Goal: Task Accomplishment & Management: Manage account settings

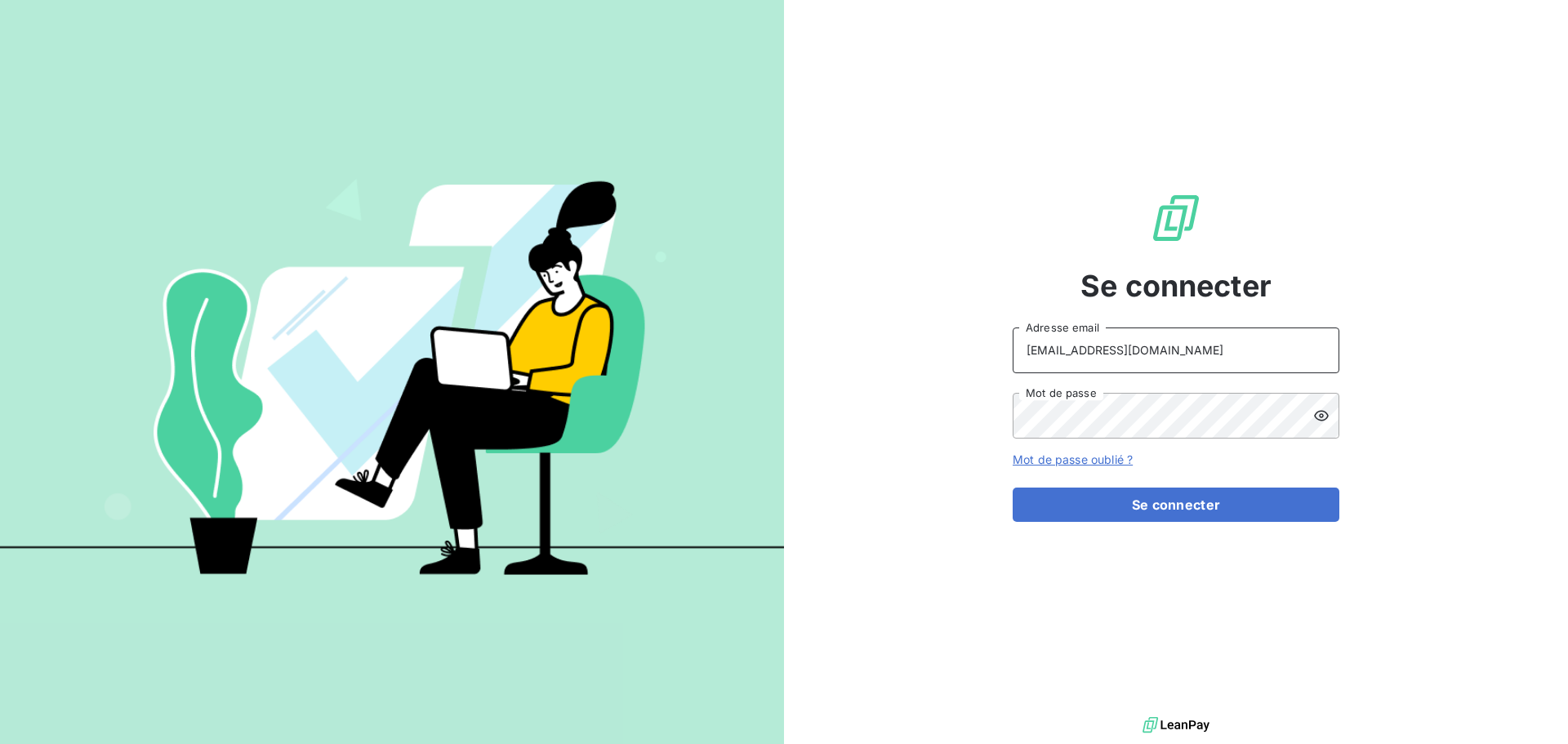
click at [1273, 346] on input "[EMAIL_ADDRESS][DOMAIN_NAME]" at bounding box center [1176, 350] width 327 height 46
type input "[EMAIL_ADDRESS][DOMAIN_NAME]"
click at [1192, 510] on button "Se connecter" at bounding box center [1176, 504] width 327 height 34
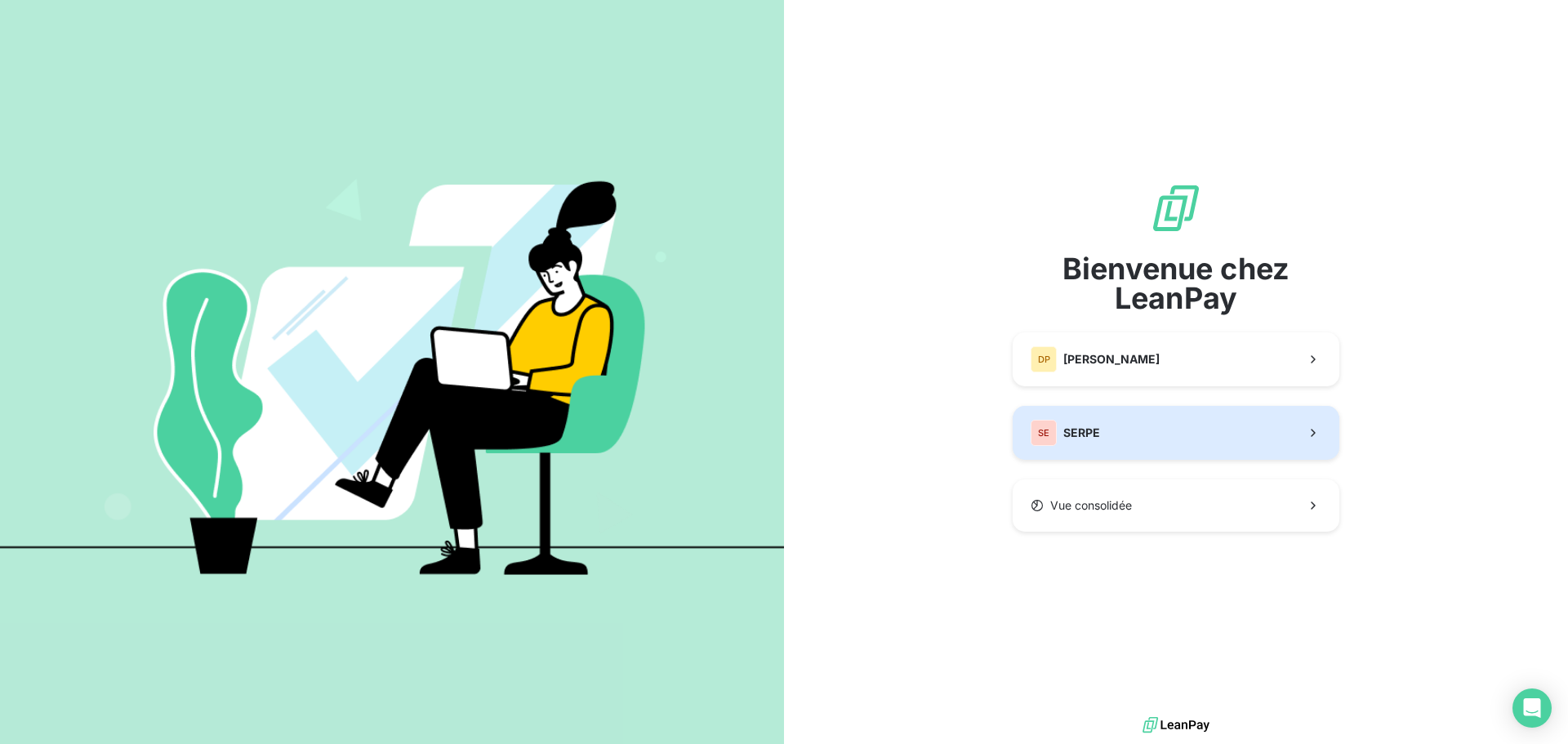
click at [1133, 447] on button "SE SERPE" at bounding box center [1176, 432] width 327 height 54
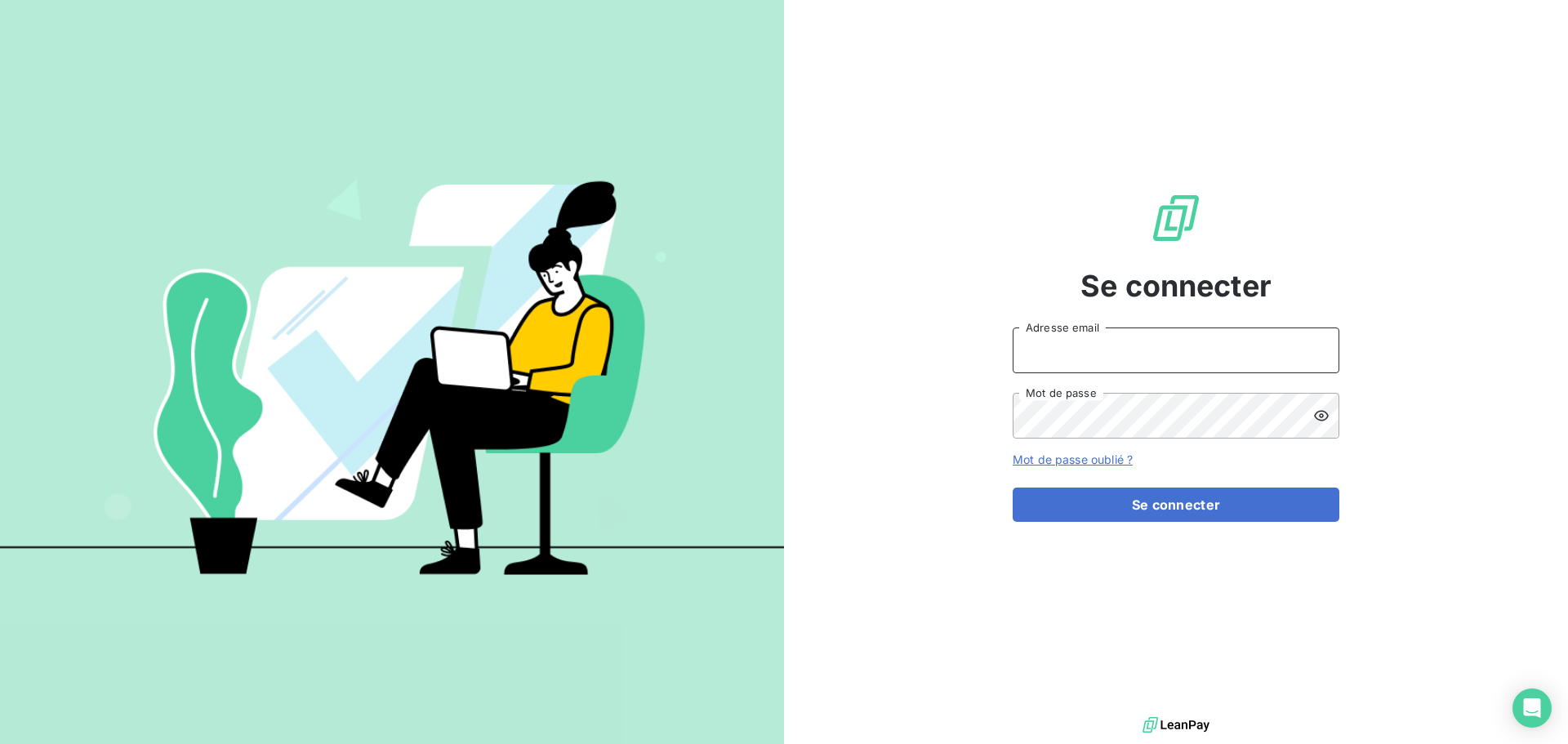
type input "[EMAIL_ADDRESS][DOMAIN_NAME]"
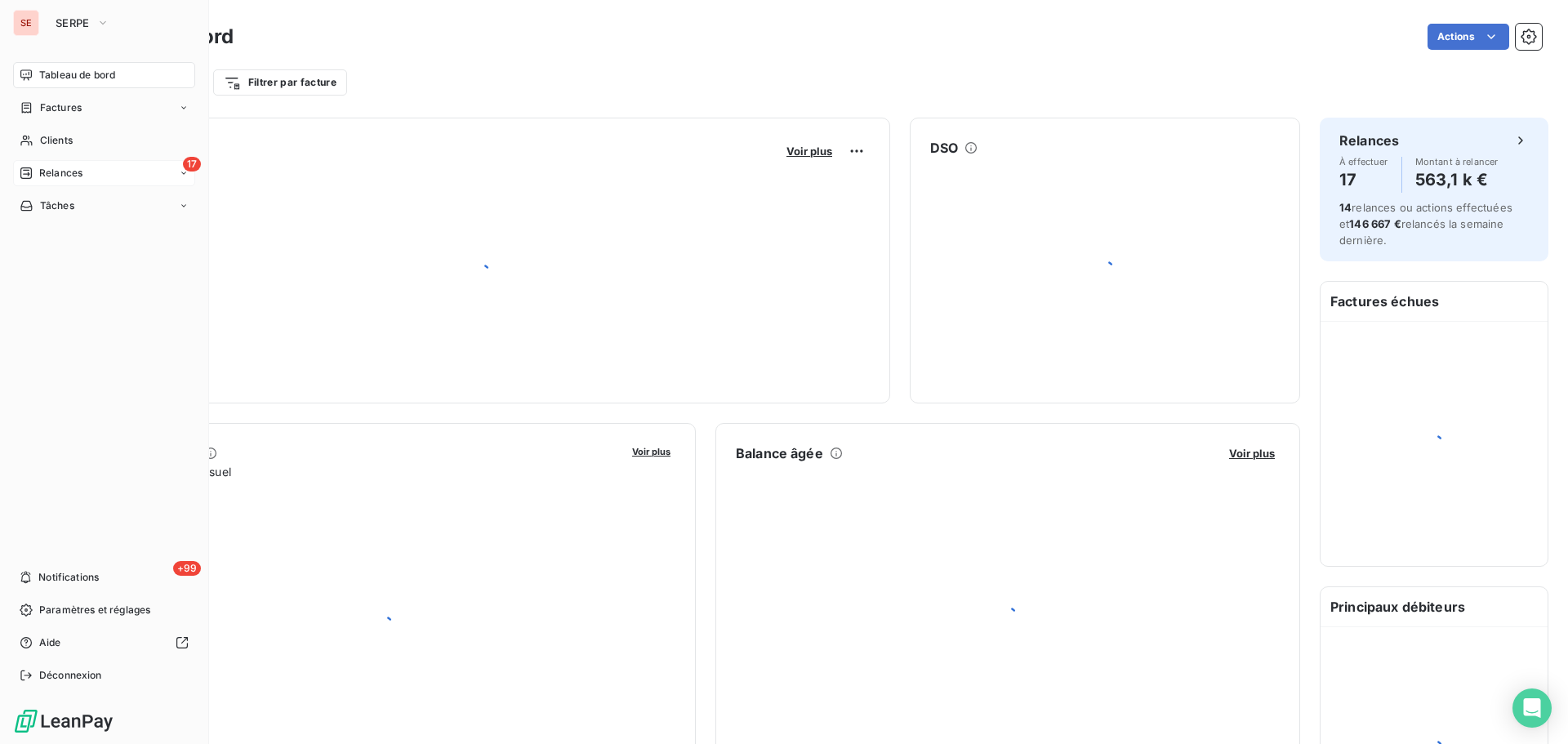
click at [52, 168] on span "Relances" at bounding box center [61, 173] width 43 height 15
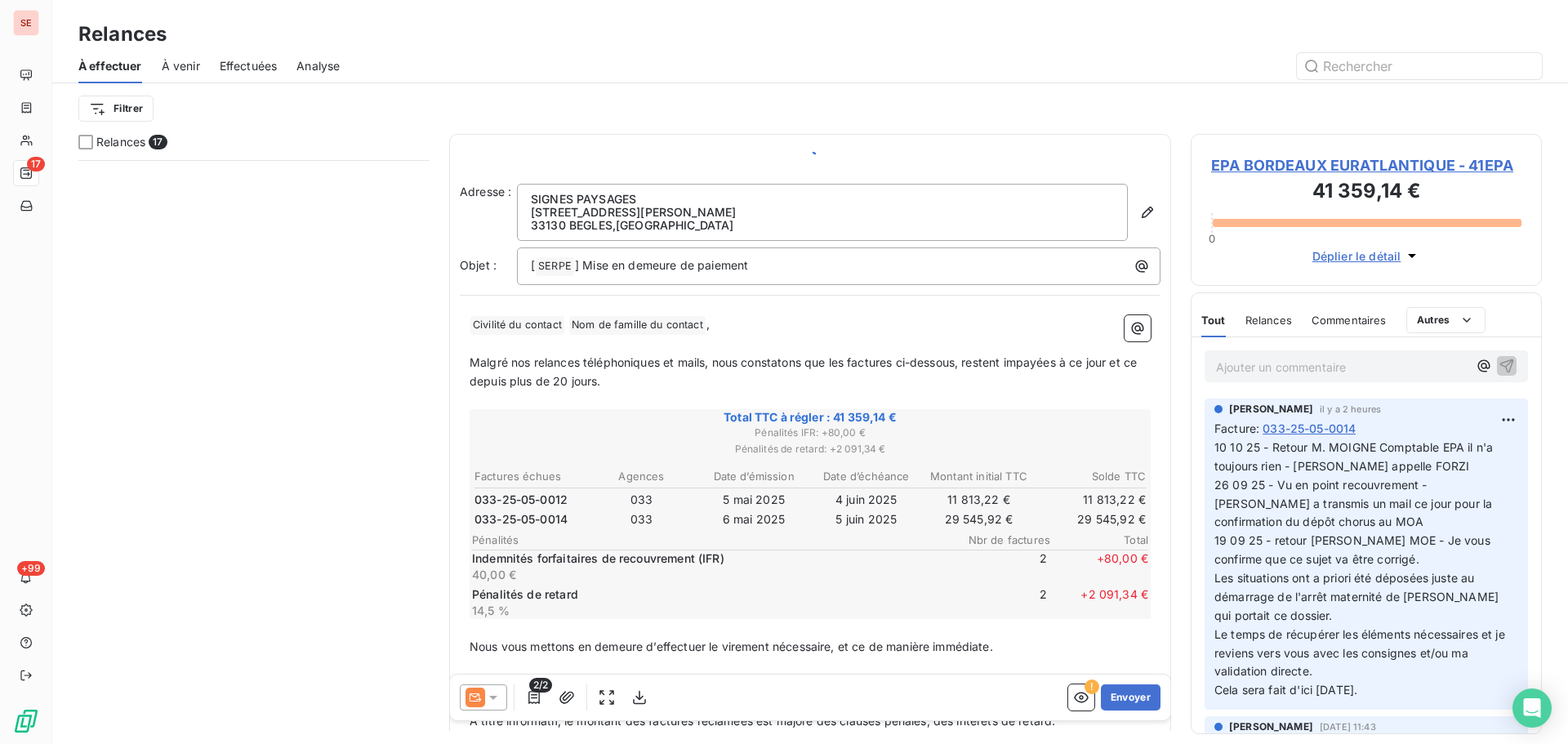
scroll to position [971, 0]
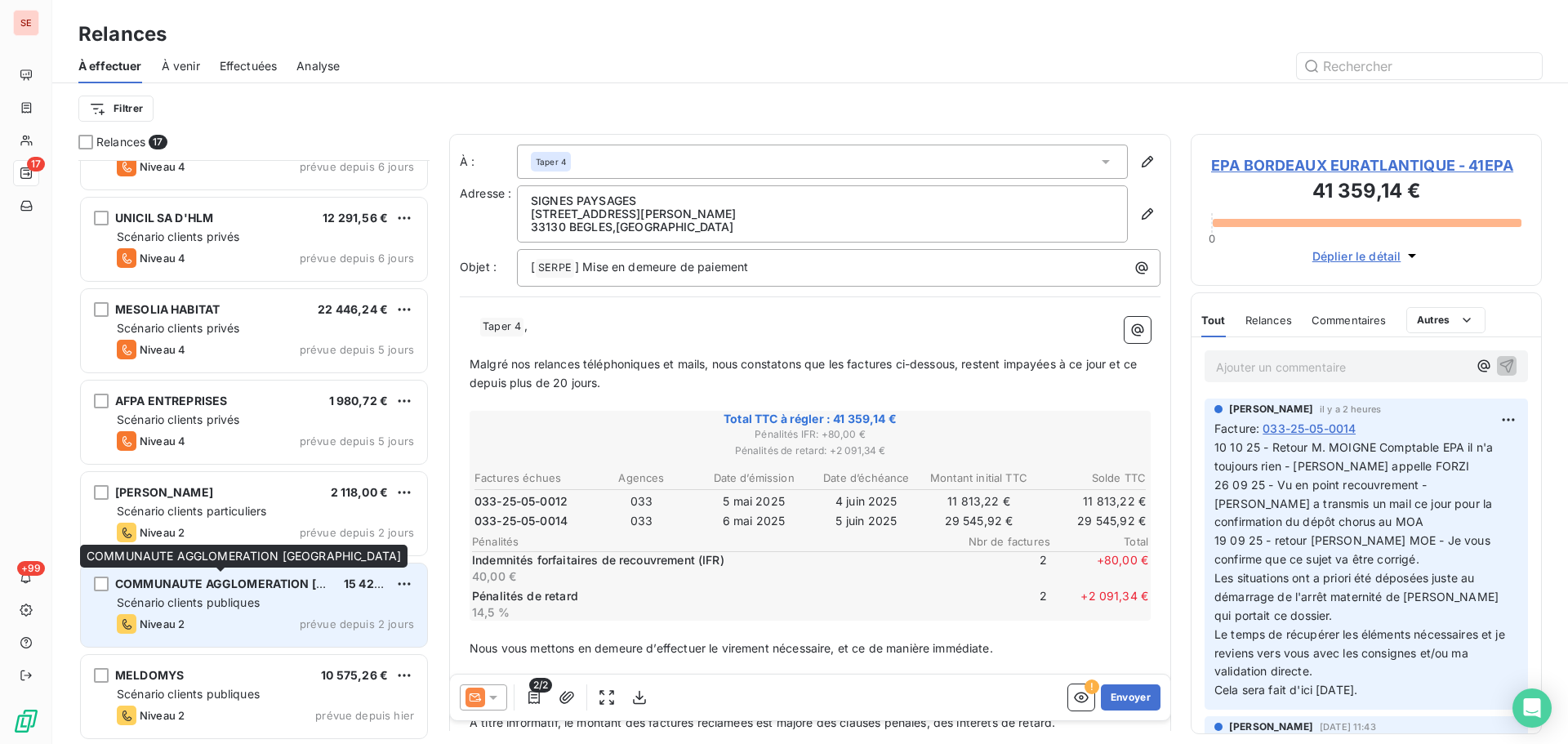
click at [285, 585] on span "COMMUNAUTE AGGLOMERATION [GEOGRAPHIC_DATA]" at bounding box center [273, 583] width 318 height 14
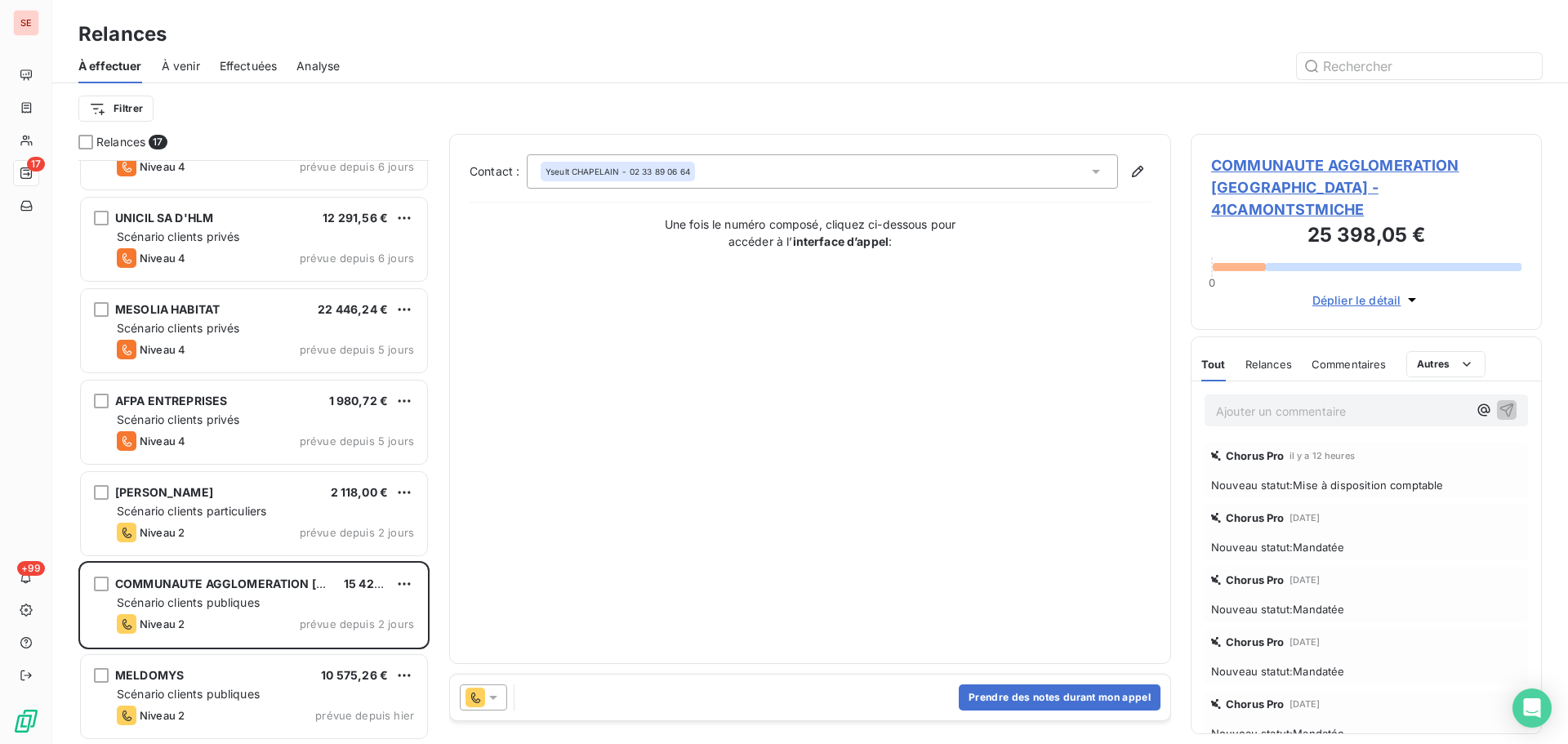
click at [1290, 159] on span "COMMUNAUTE AGGLOMERATION [GEOGRAPHIC_DATA] - 41CAMONTSTMICHE" at bounding box center [1366, 187] width 310 height 66
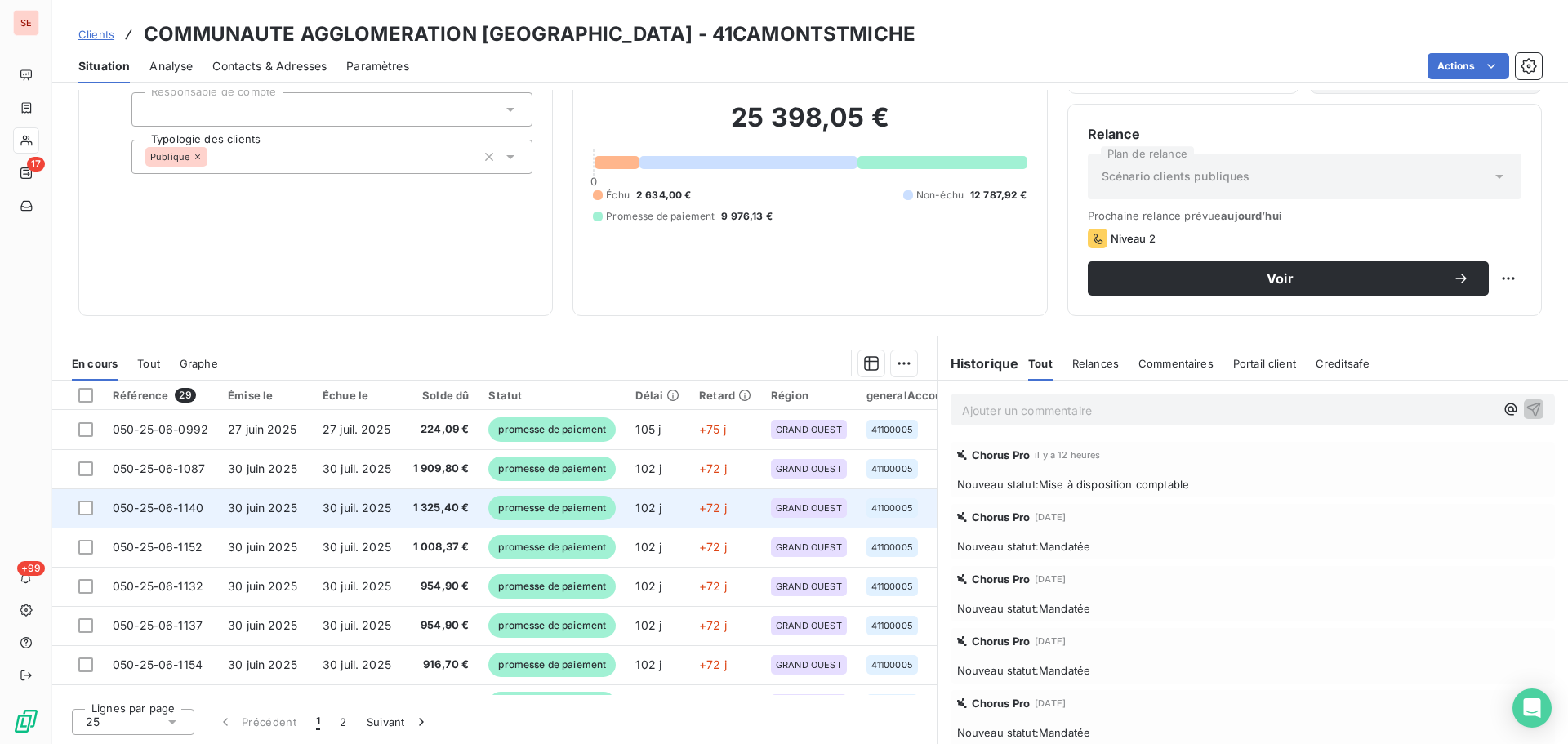
scroll to position [435, 0]
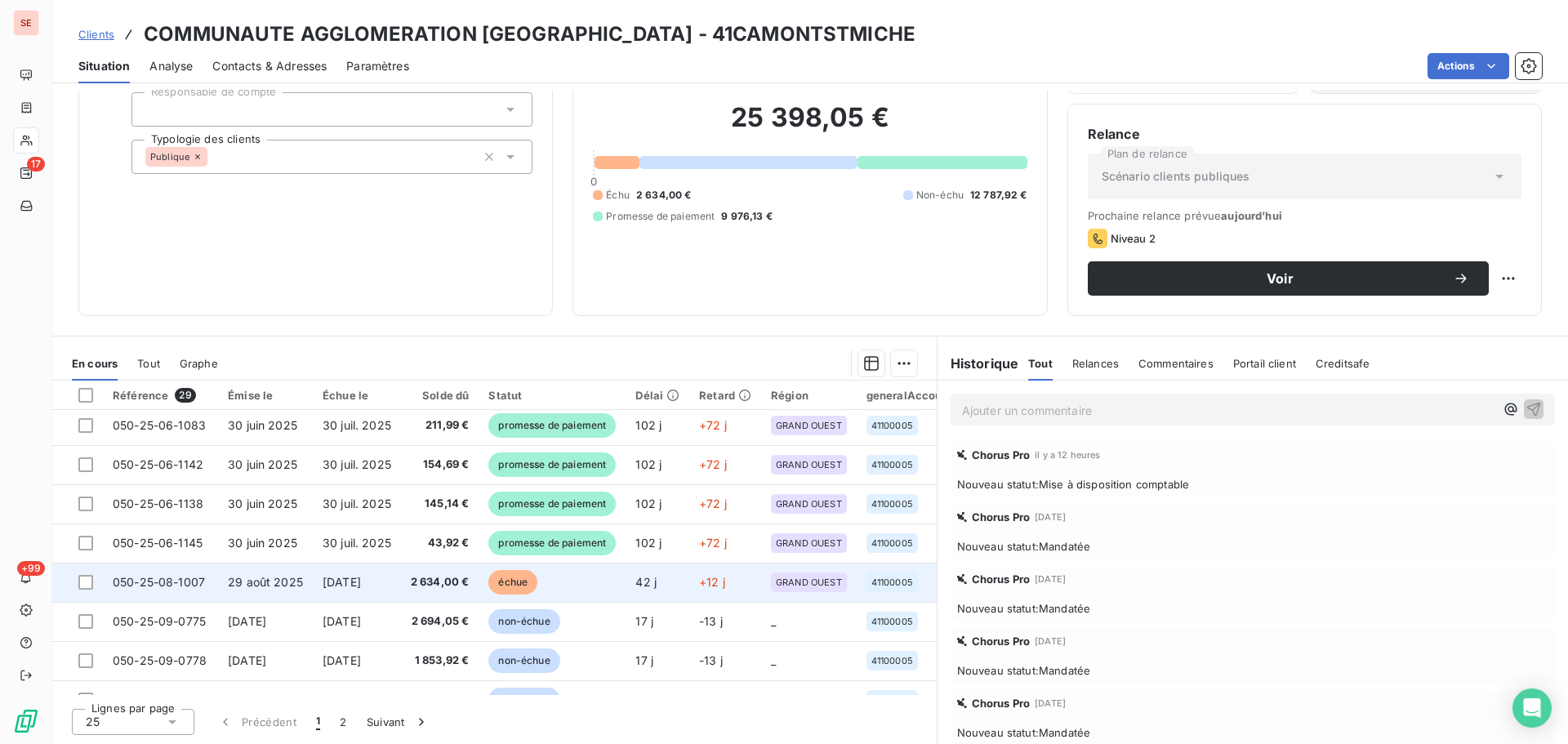
click at [319, 589] on td "[DATE]" at bounding box center [357, 582] width 88 height 39
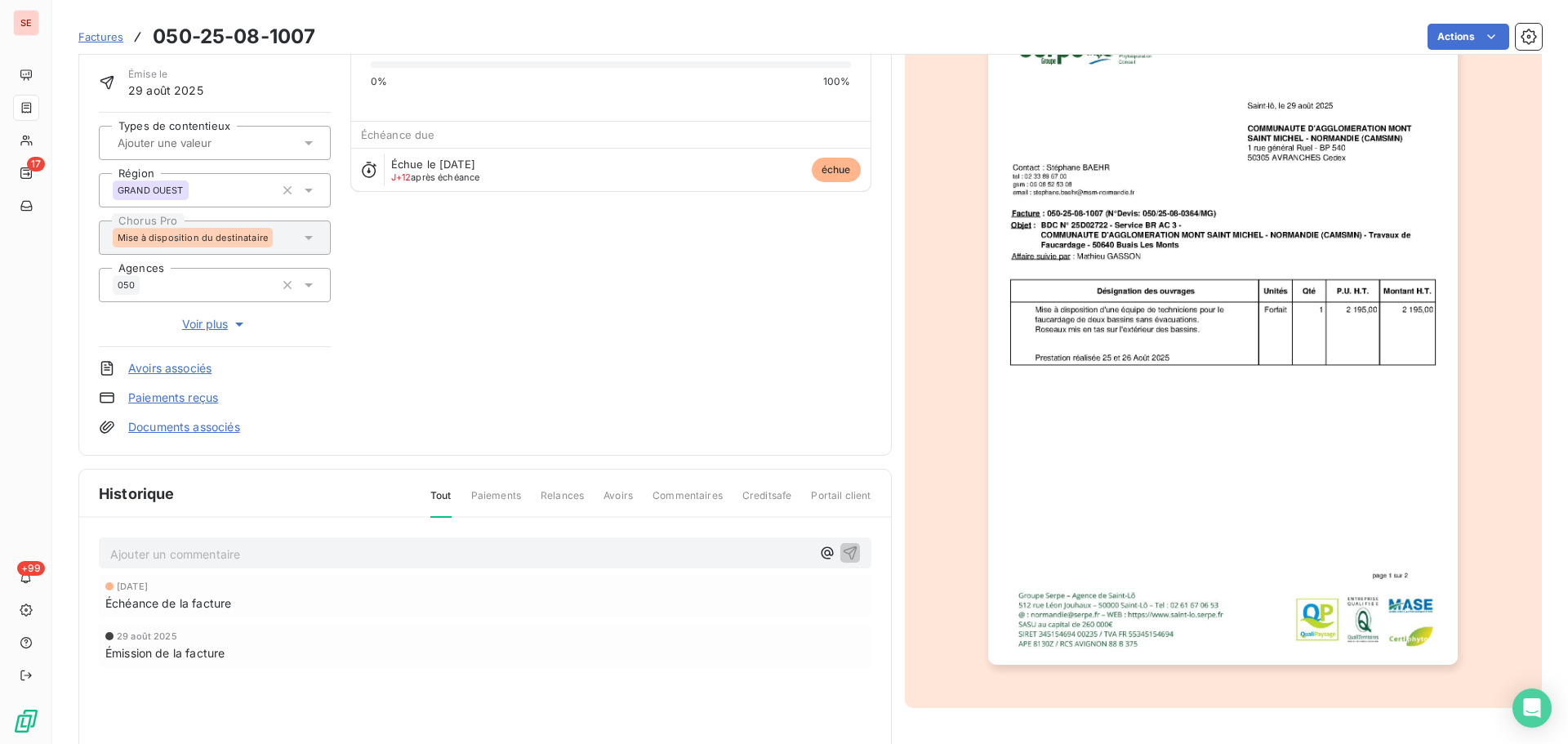
scroll to position [238, 0]
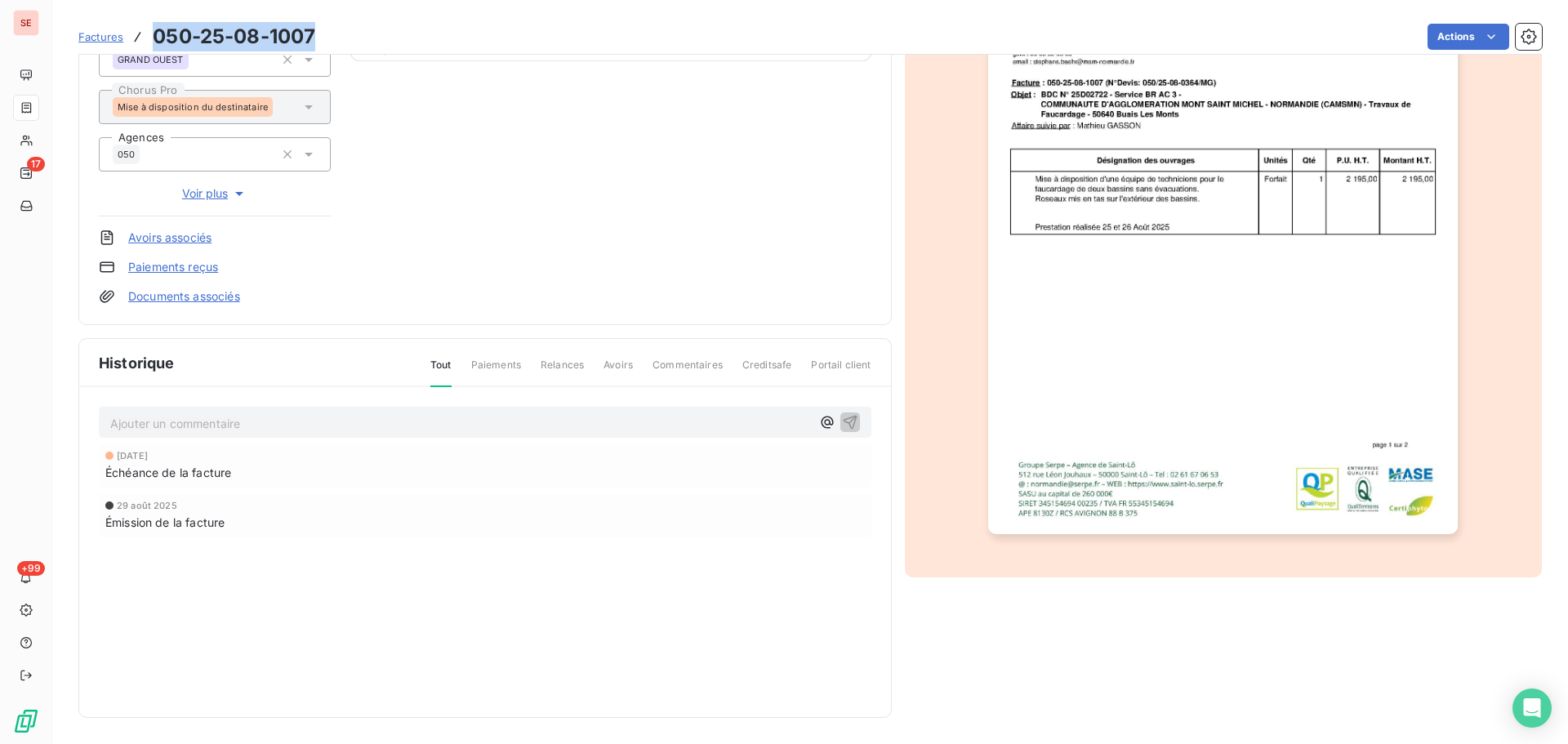
drag, startPoint x: 322, startPoint y: 31, endPoint x: 149, endPoint y: 28, distance: 173.0
click at [149, 28] on div "Factures 050-25-08-1007 Actions" at bounding box center [810, 37] width 1464 height 34
copy h3 "050-25-08-1007"
click at [460, 420] on p "Ajouter un commentaire ﻿" at bounding box center [460, 423] width 701 height 20
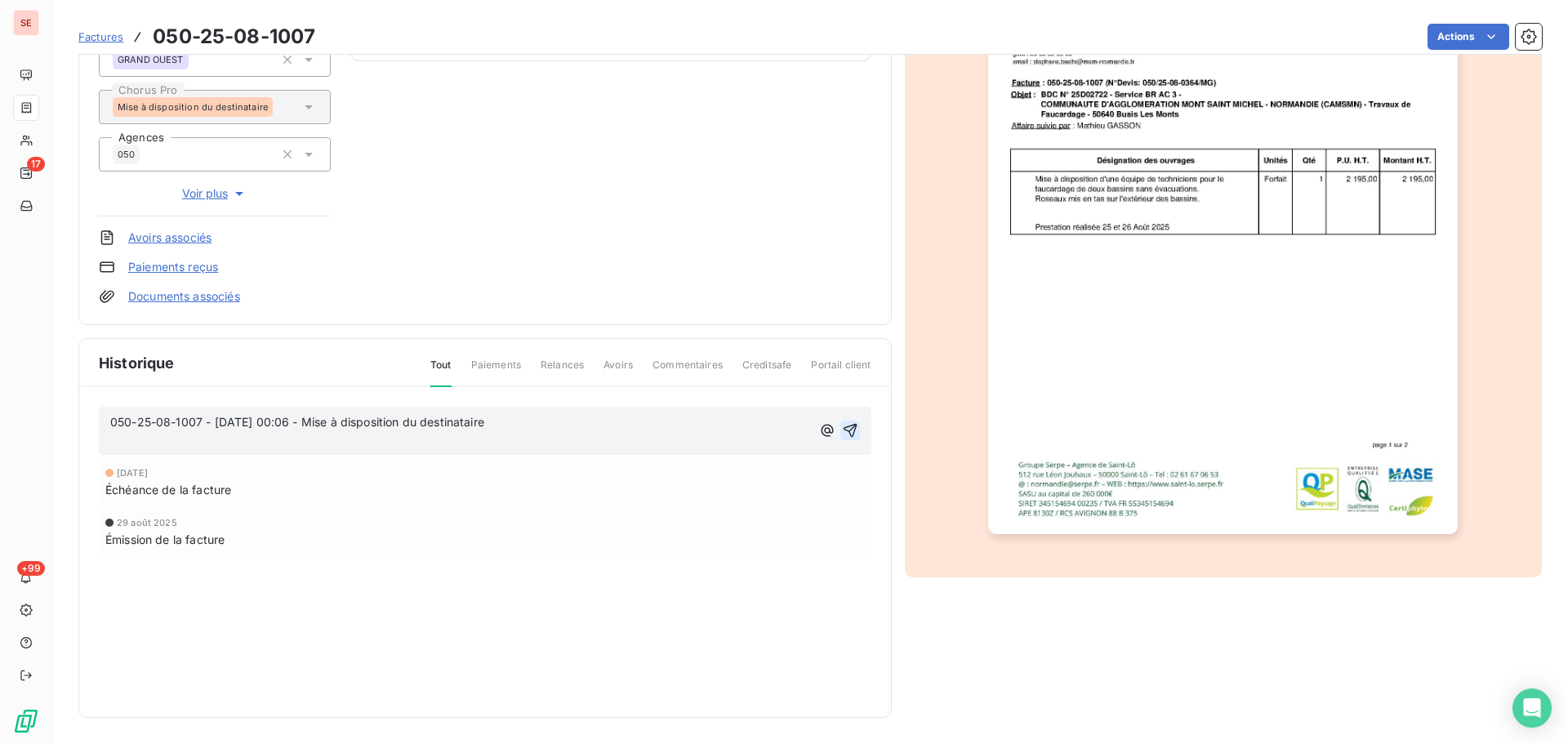
click at [846, 427] on icon "button" at bounding box center [850, 431] width 17 height 17
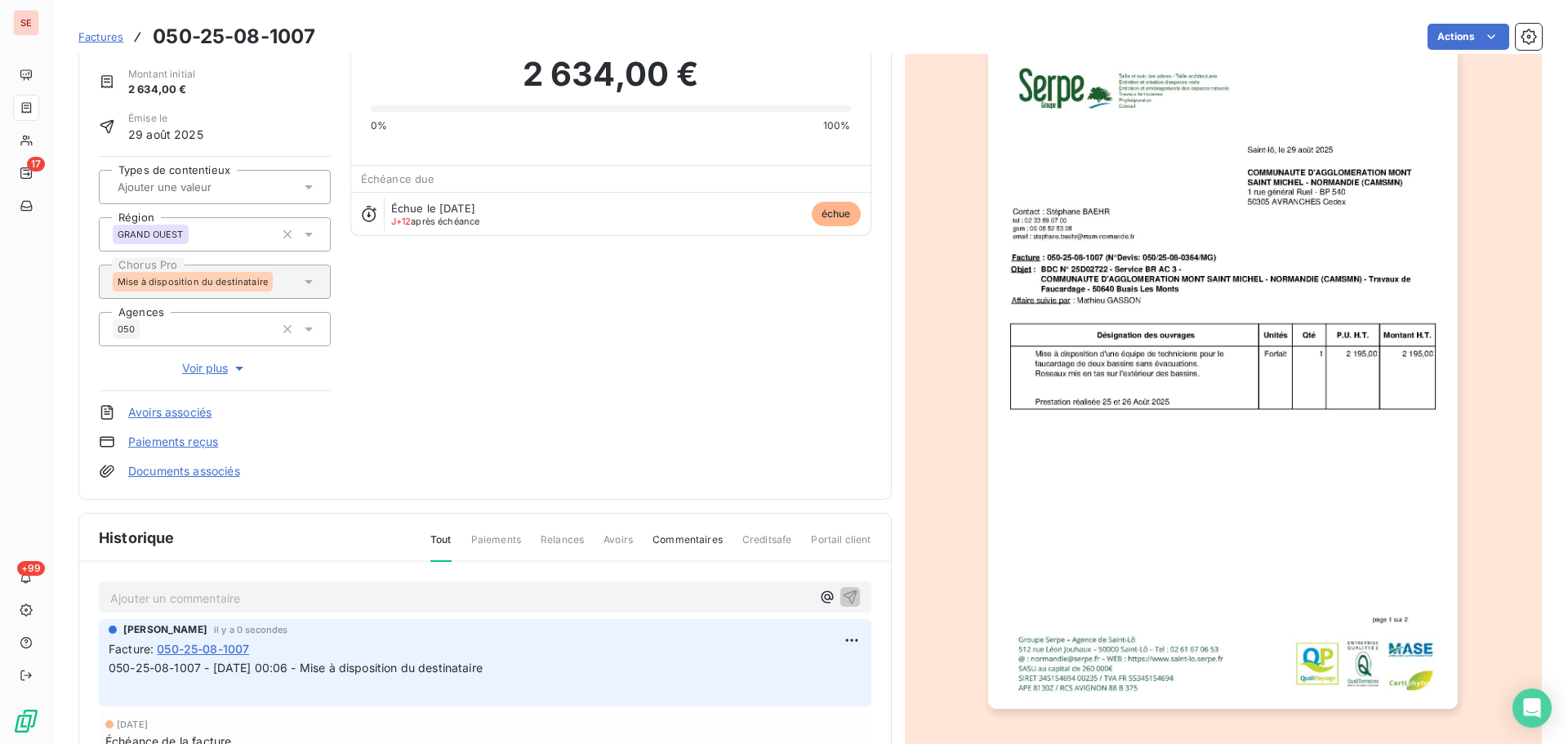
scroll to position [0, 0]
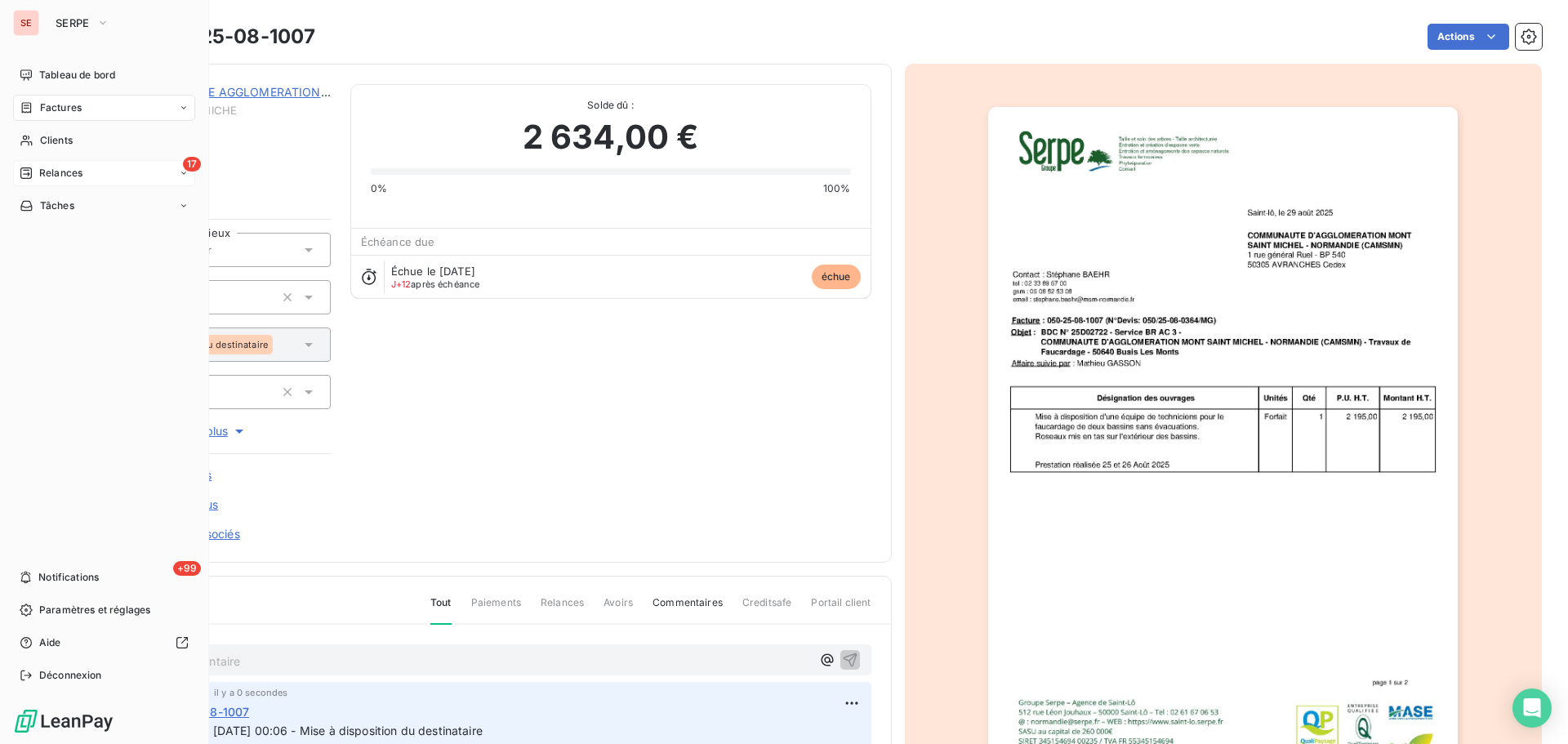
click at [51, 166] on span "Relances" at bounding box center [61, 173] width 43 height 15
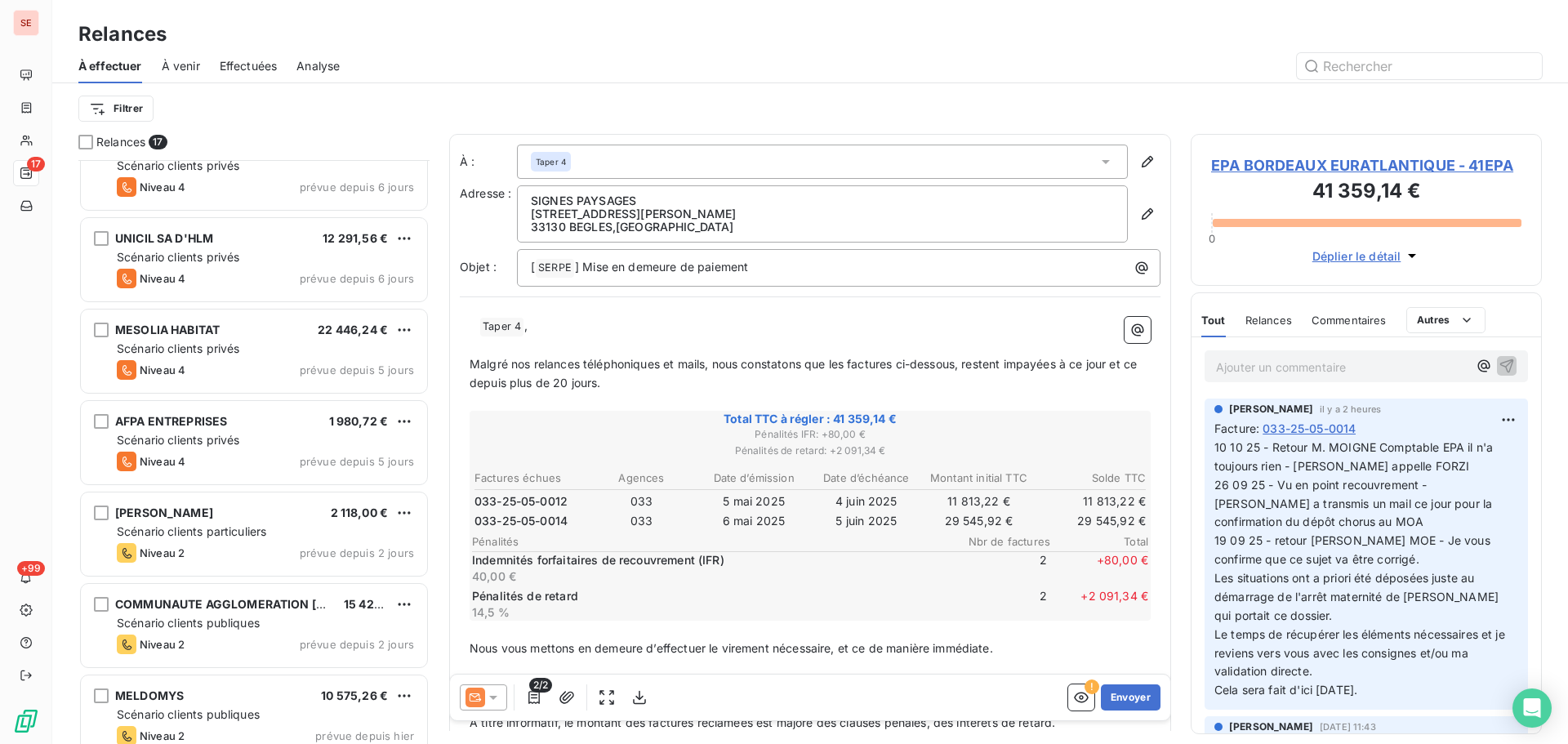
scroll to position [971, 0]
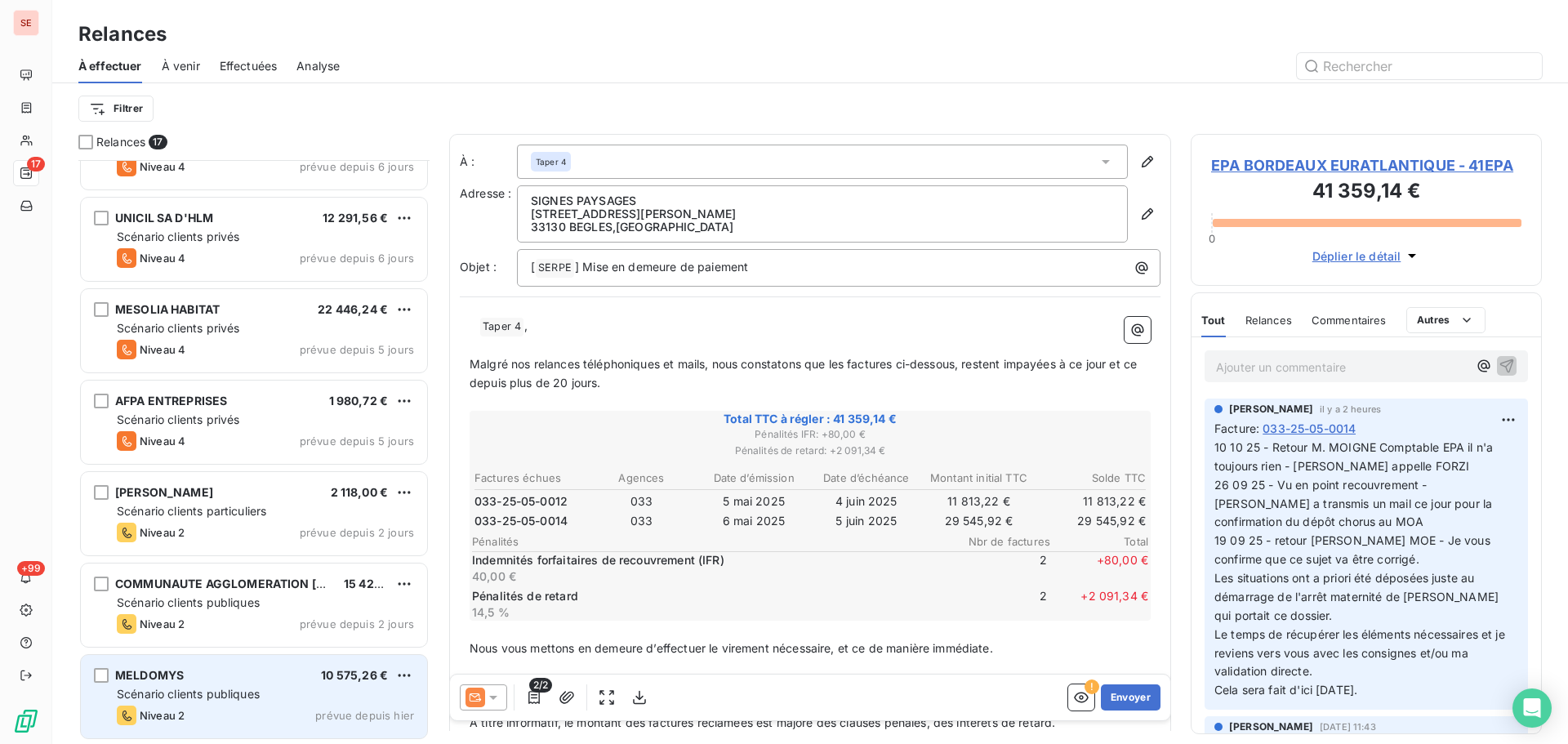
click at [311, 680] on div "MELDOMYS 10 575,26 €" at bounding box center [265, 676] width 298 height 15
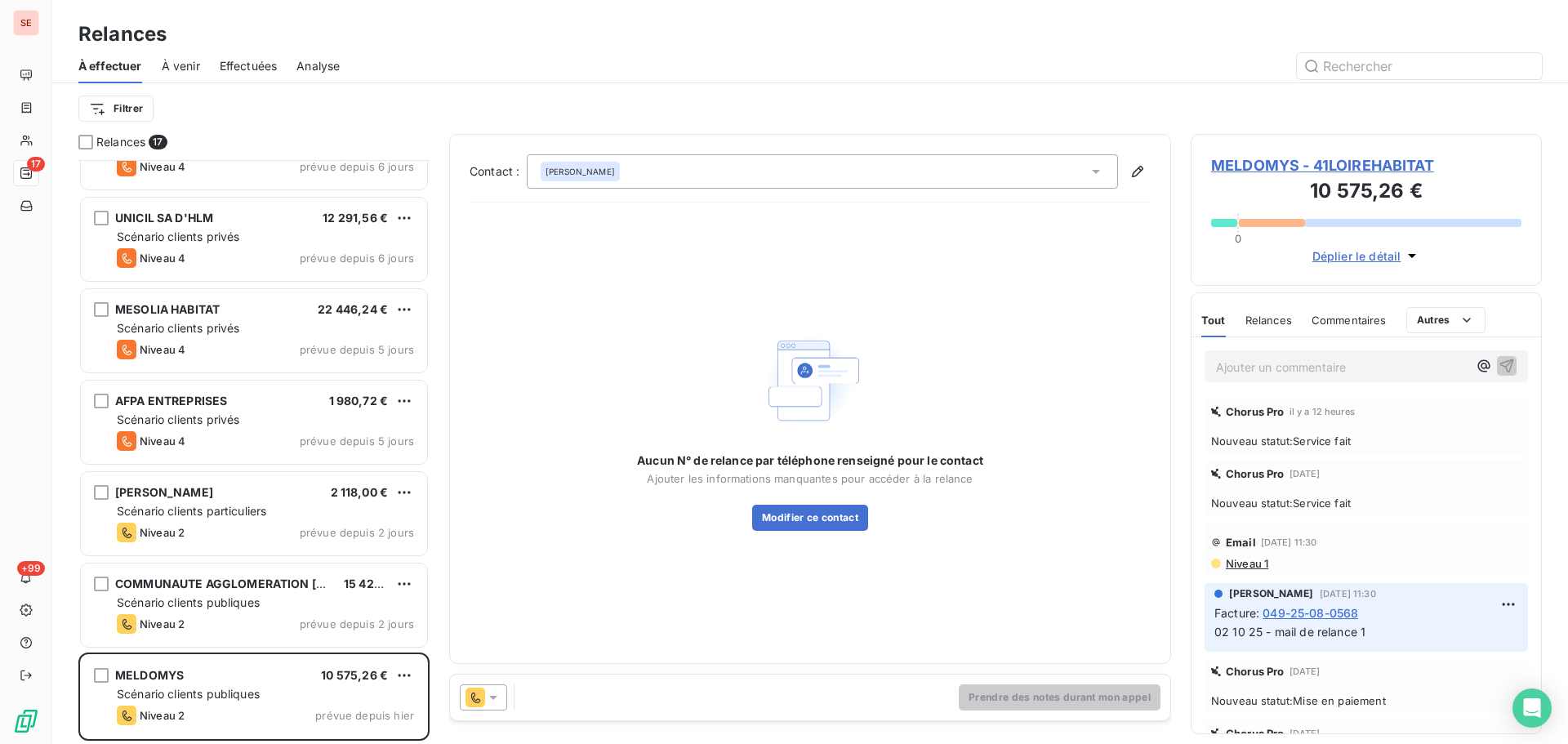
click at [1299, 163] on span "MELDOMYS - 41LOIREHABITAT" at bounding box center [1366, 165] width 310 height 22
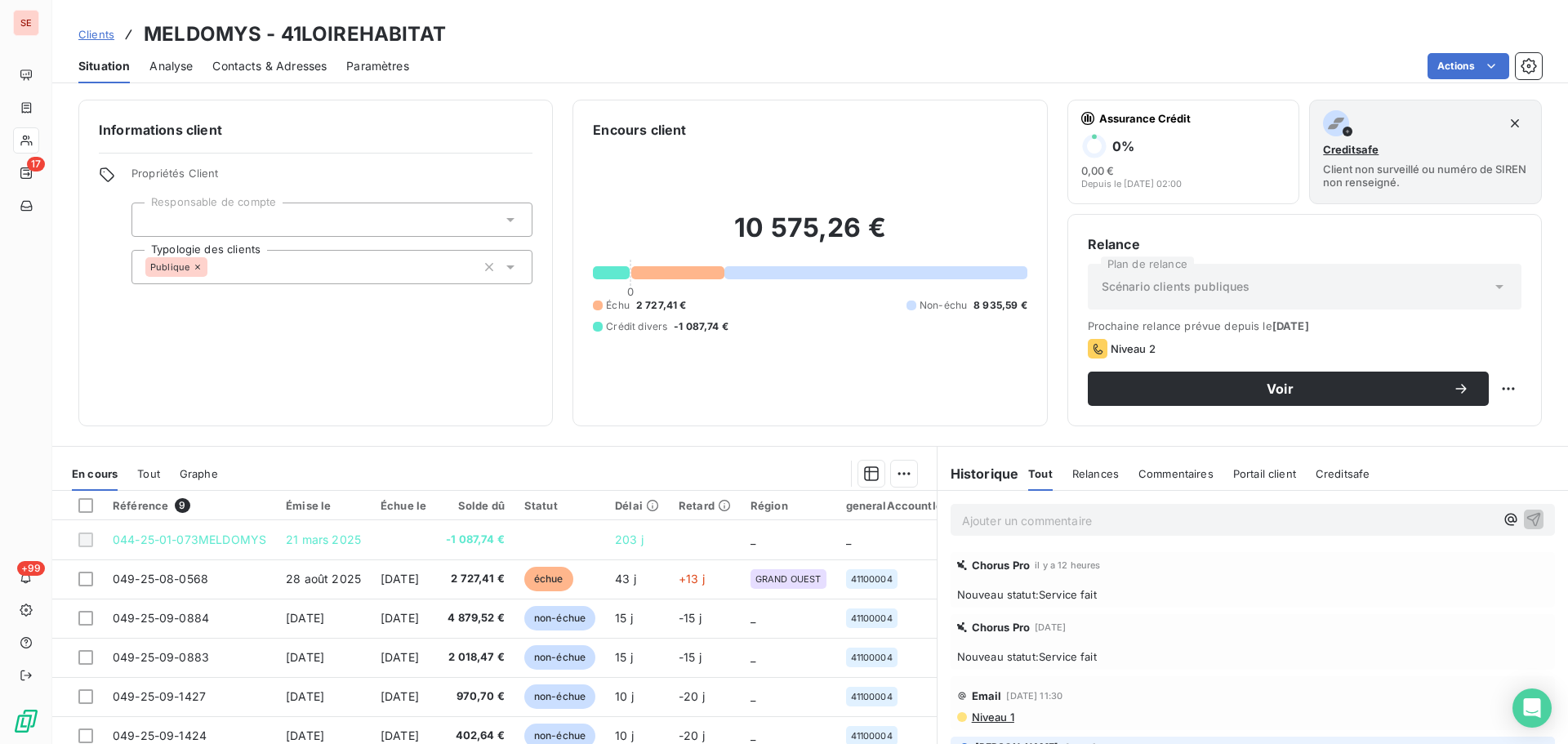
scroll to position [110, 0]
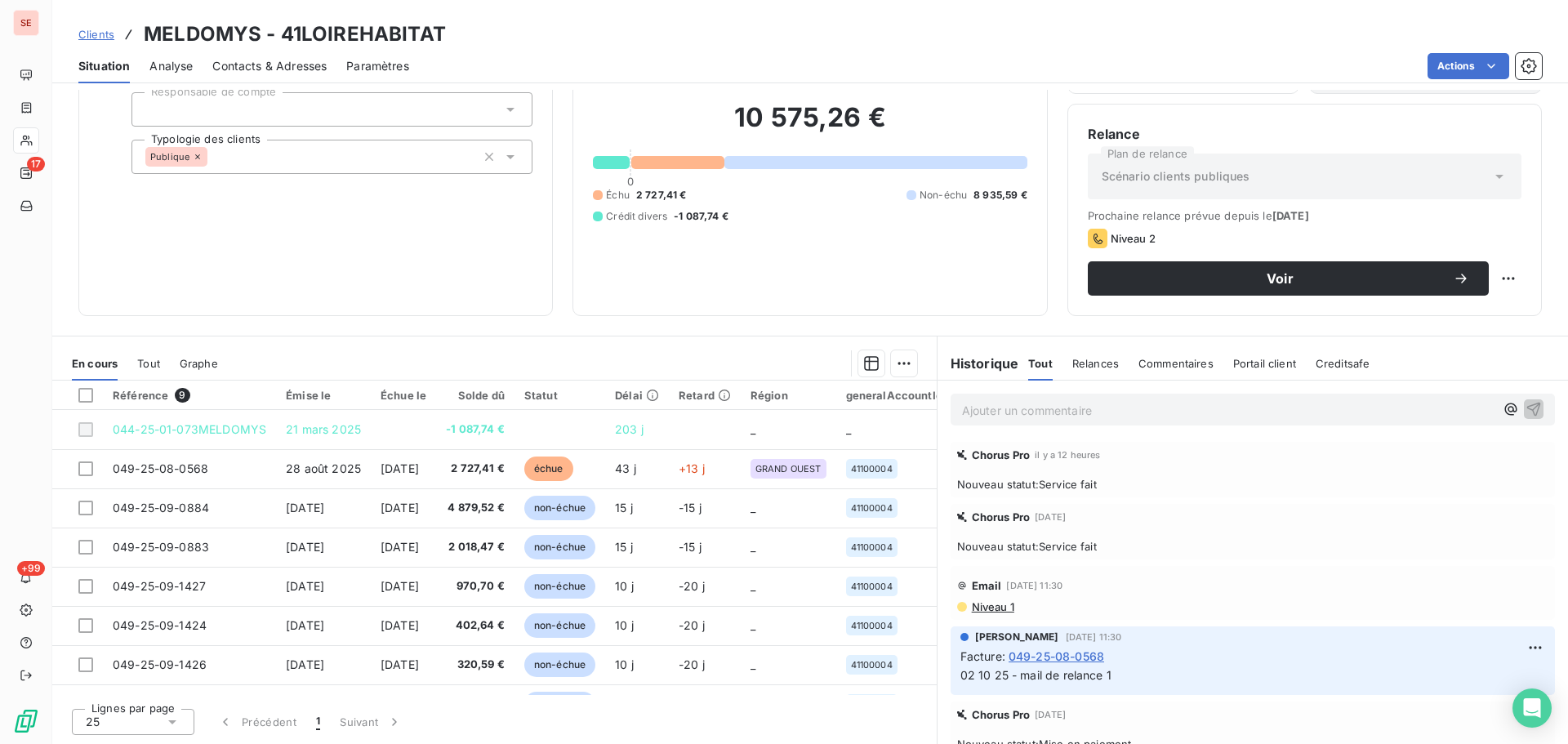
click at [999, 407] on p "Ajouter un commentaire ﻿" at bounding box center [1228, 410] width 533 height 20
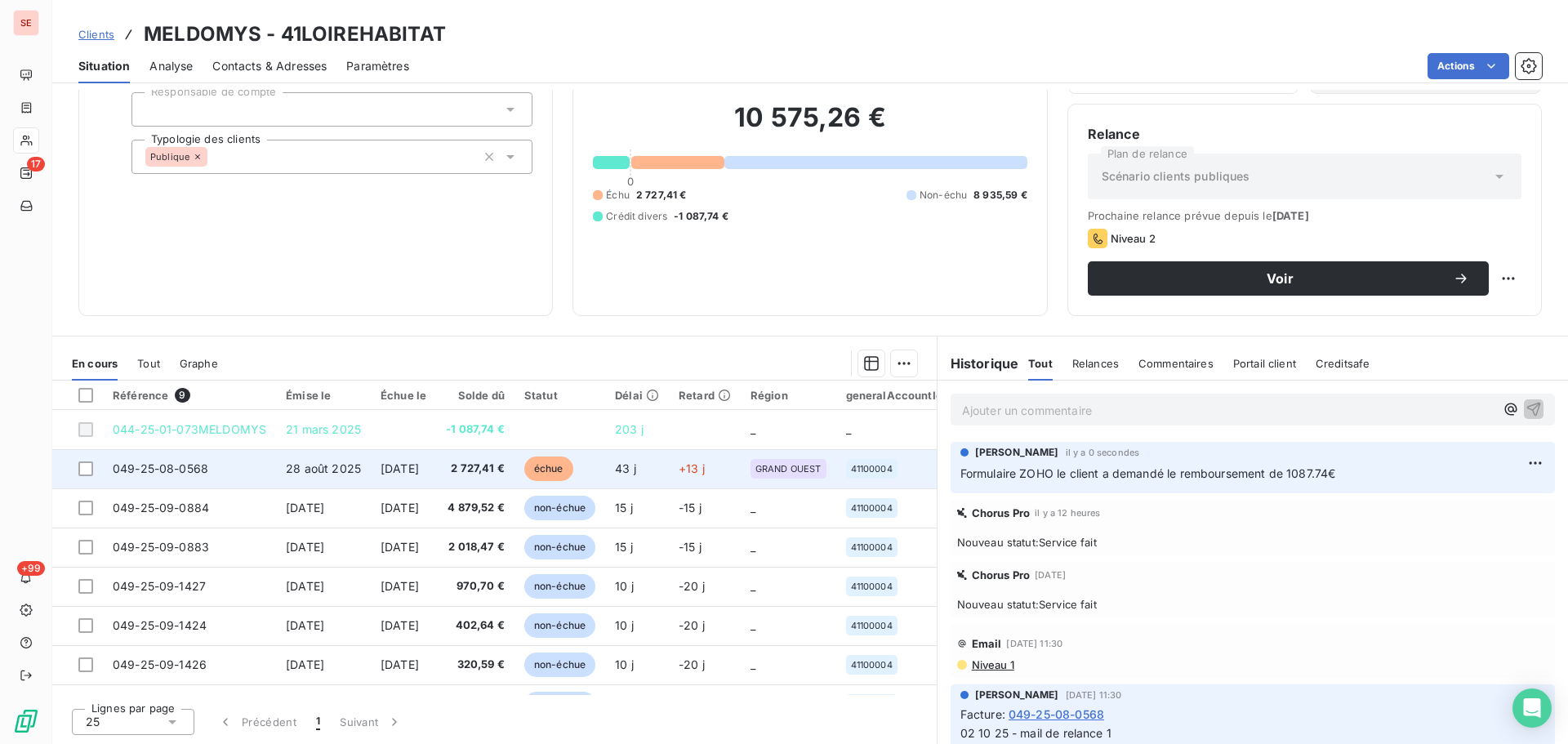
click at [340, 458] on td "28 août 2025" at bounding box center [323, 468] width 95 height 39
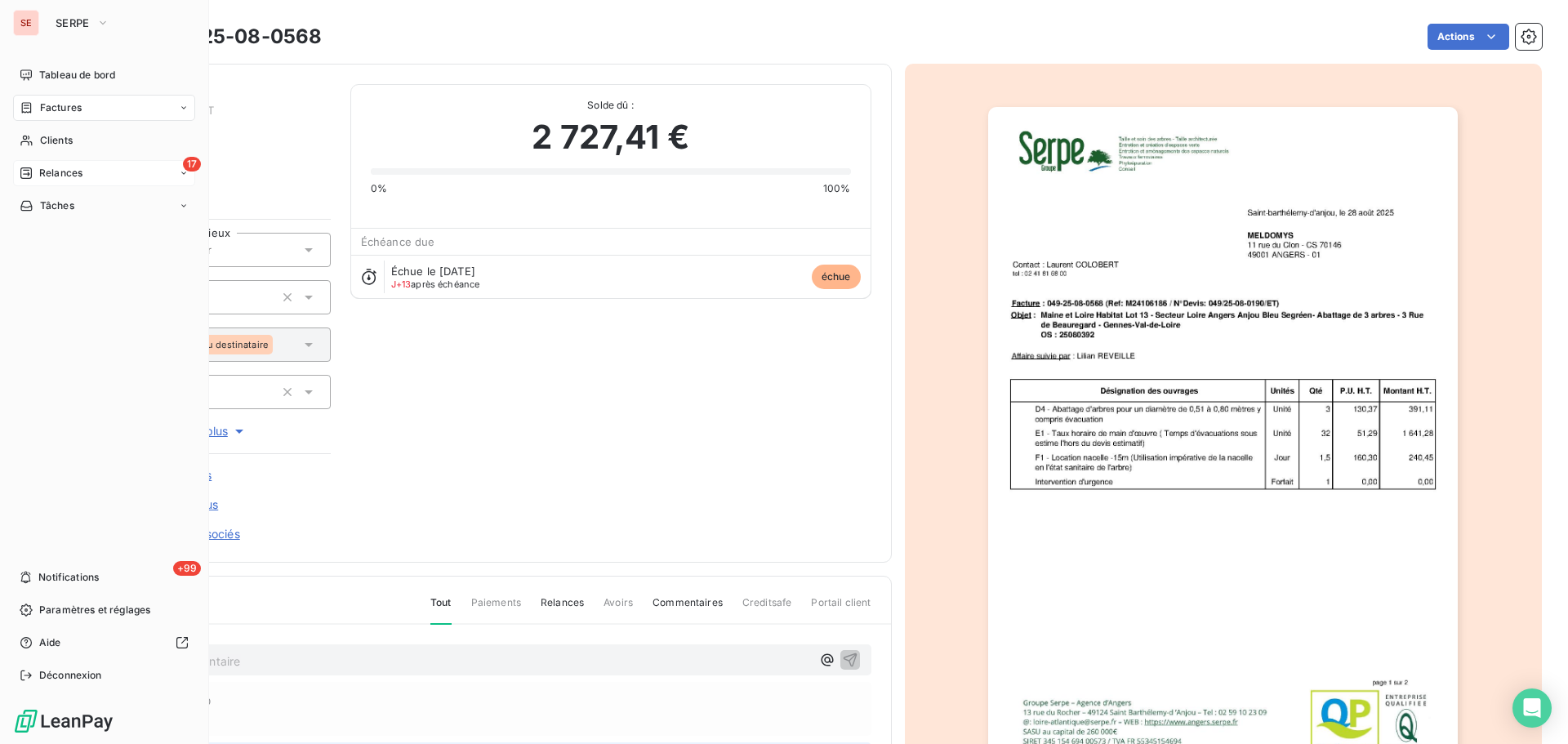
click at [54, 173] on span "Relances" at bounding box center [61, 173] width 43 height 15
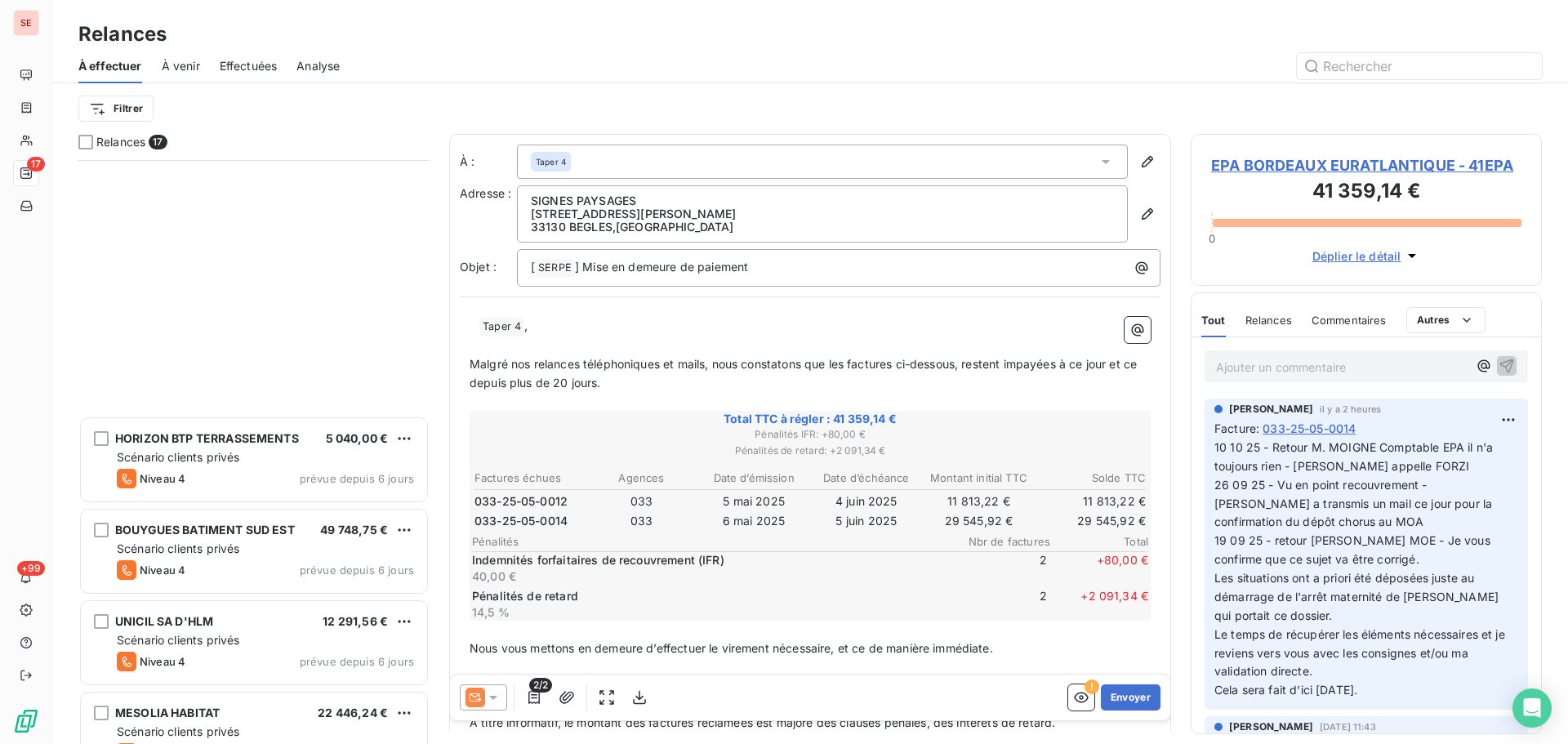
scroll to position [971, 0]
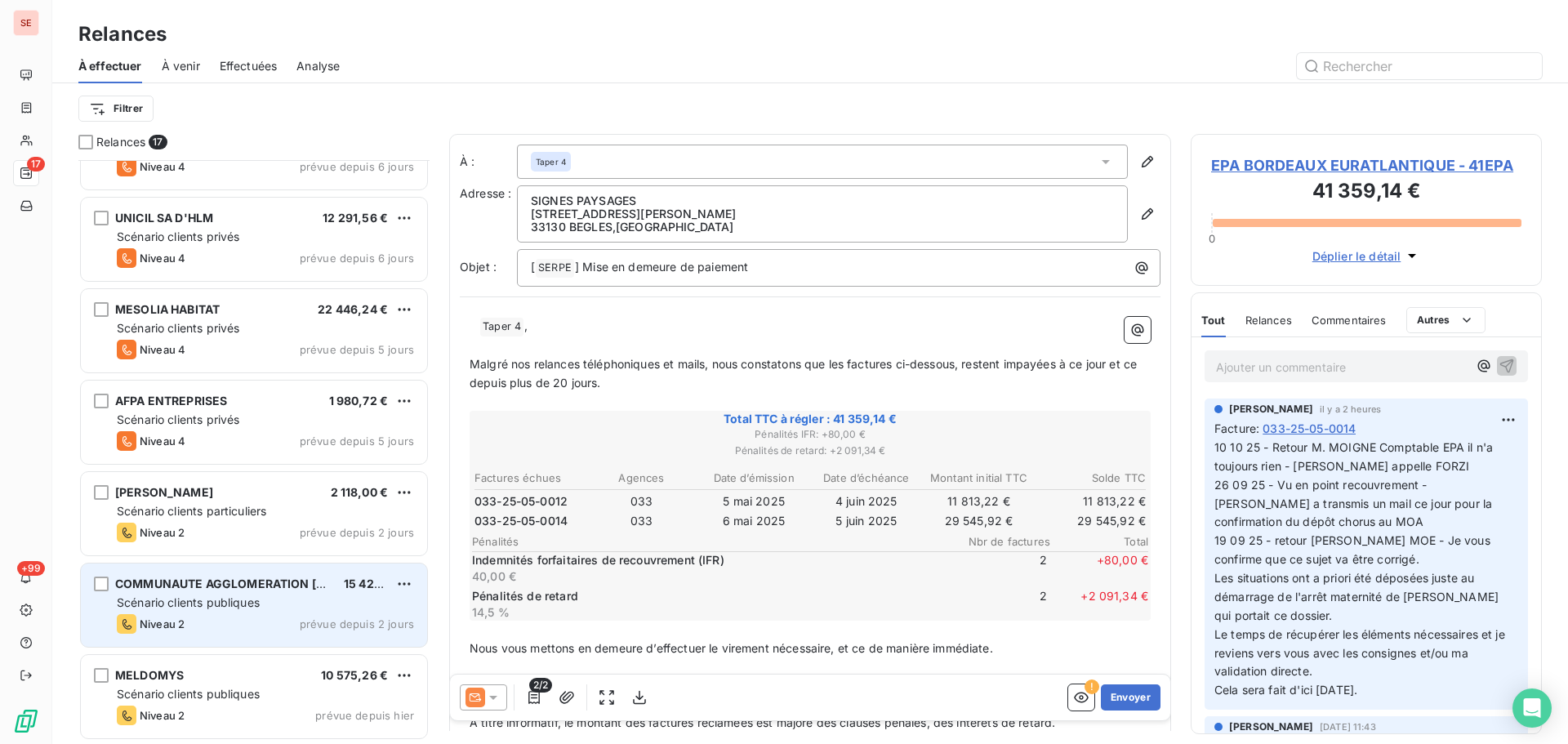
click at [293, 602] on div "Scénario clients publiques" at bounding box center [265, 602] width 298 height 17
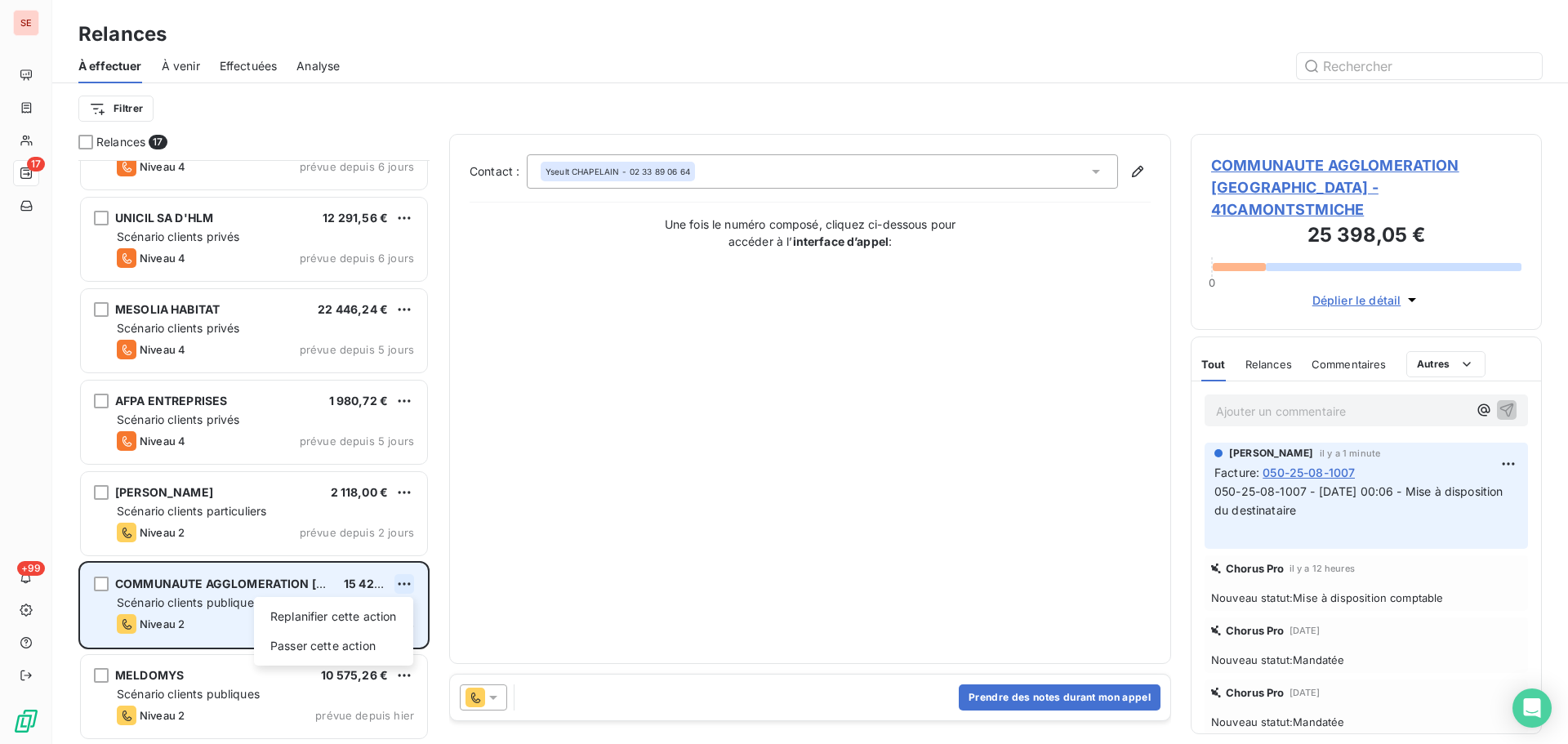
click at [401, 580] on html "SE 17 +99 Relances À effectuer À venir Effectuées Analyse Filtrer Relances 17 H…" at bounding box center [784, 372] width 1568 height 744
click at [373, 617] on div "Replanifier cette action" at bounding box center [333, 616] width 146 height 26
select select "9"
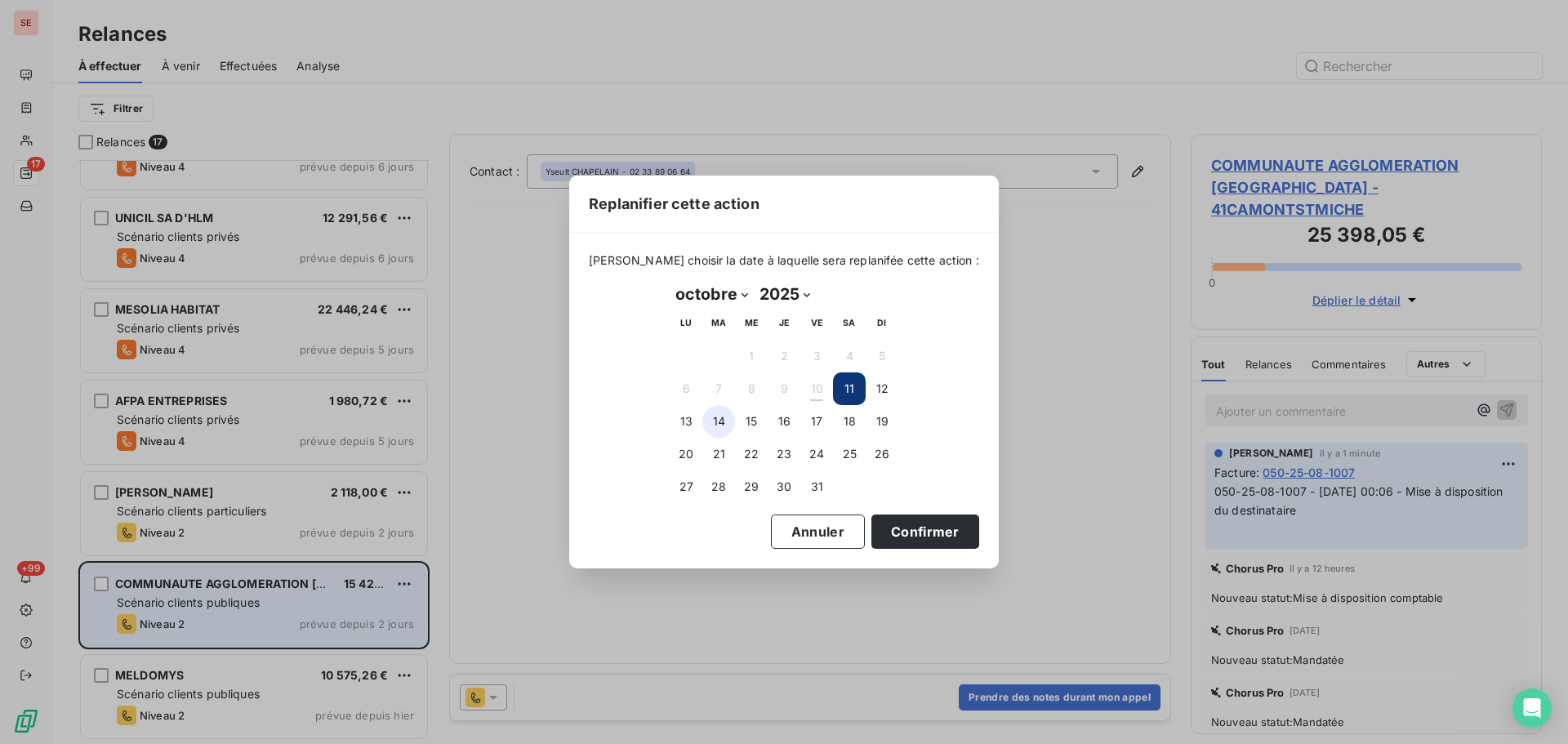
click at [718, 427] on button "14" at bounding box center [719, 421] width 33 height 32
click at [892, 523] on button "Confirmer" at bounding box center [924, 531] width 108 height 34
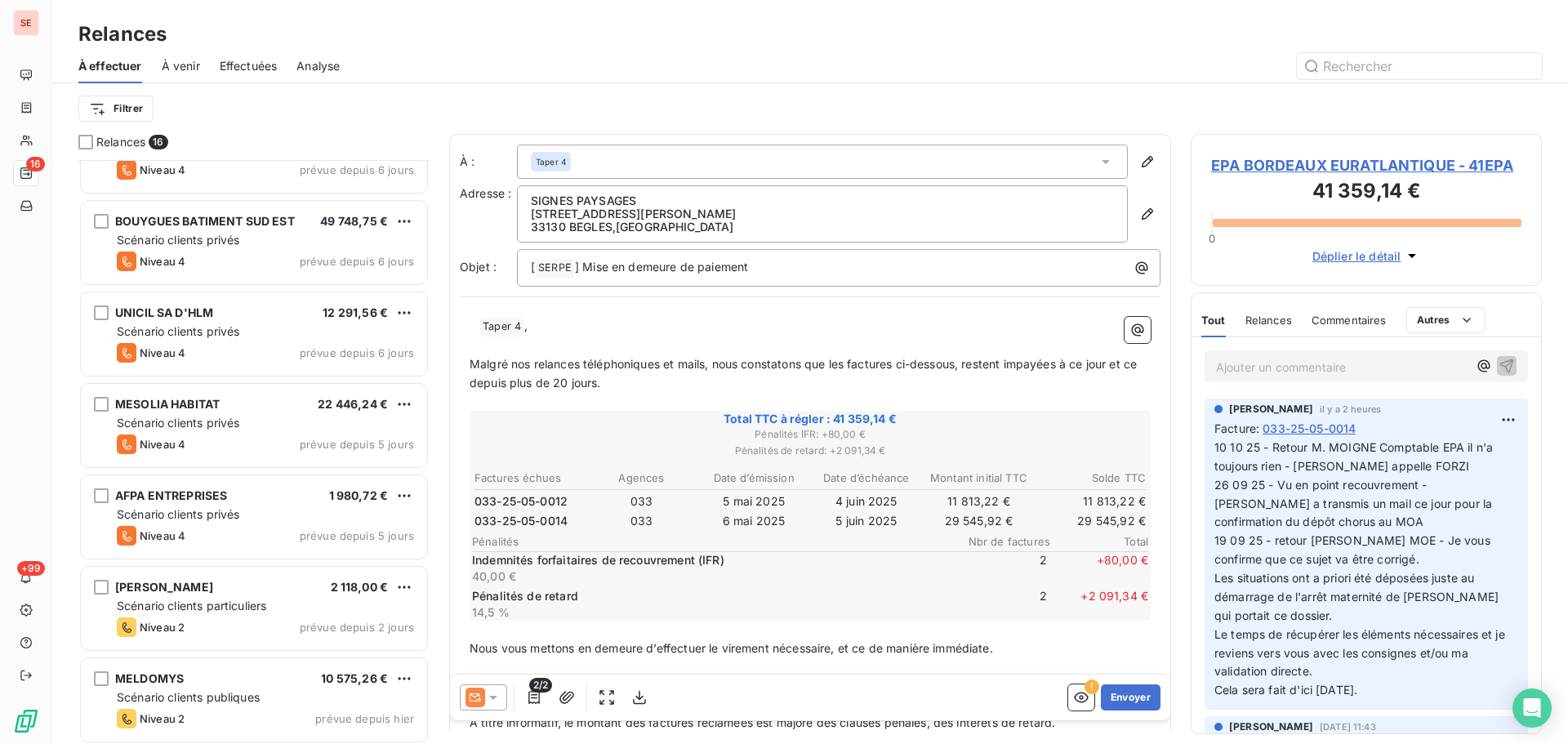
scroll to position [880, 0]
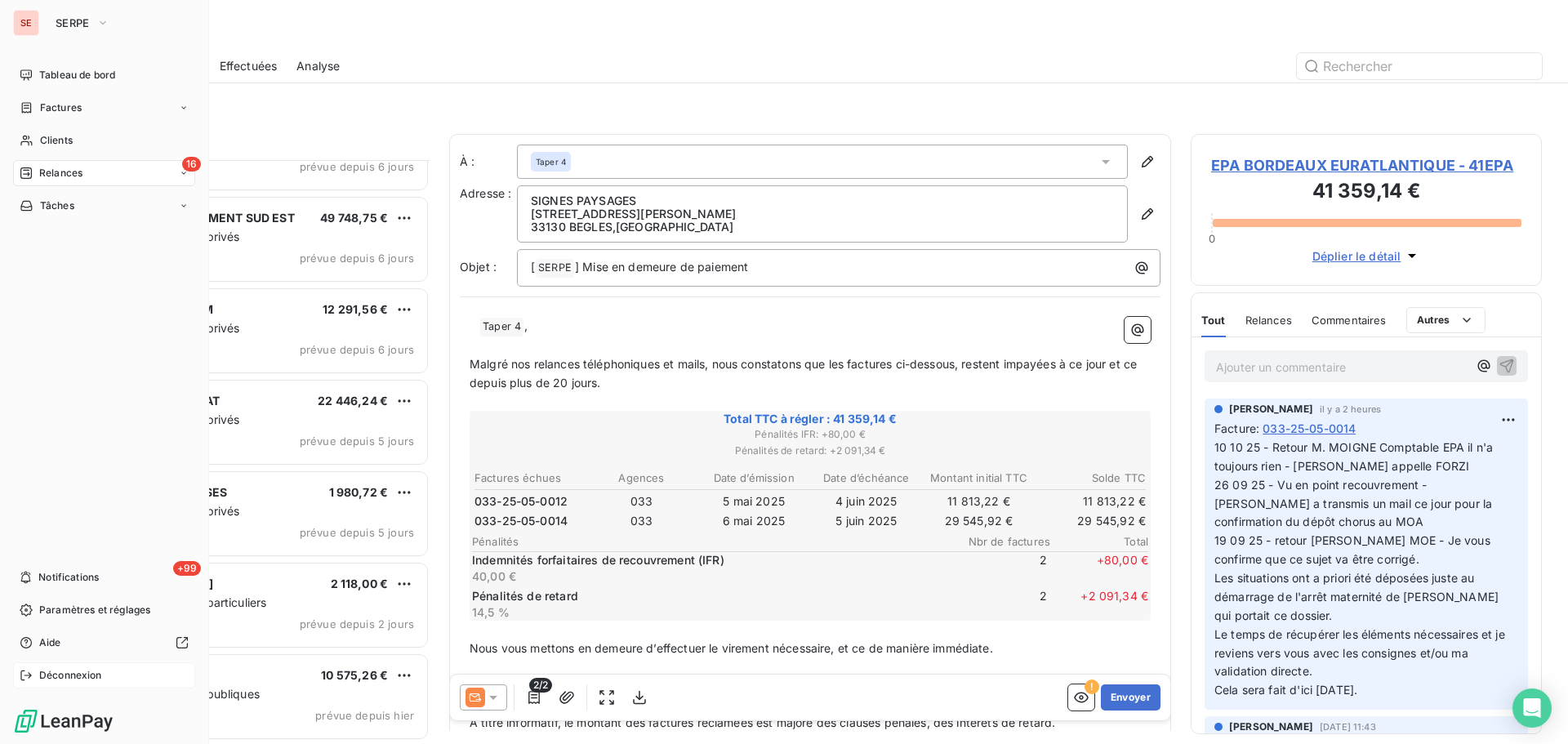
click at [89, 678] on span "Déconnexion" at bounding box center [70, 676] width 63 height 15
